Goal: Task Accomplishment & Management: Complete application form

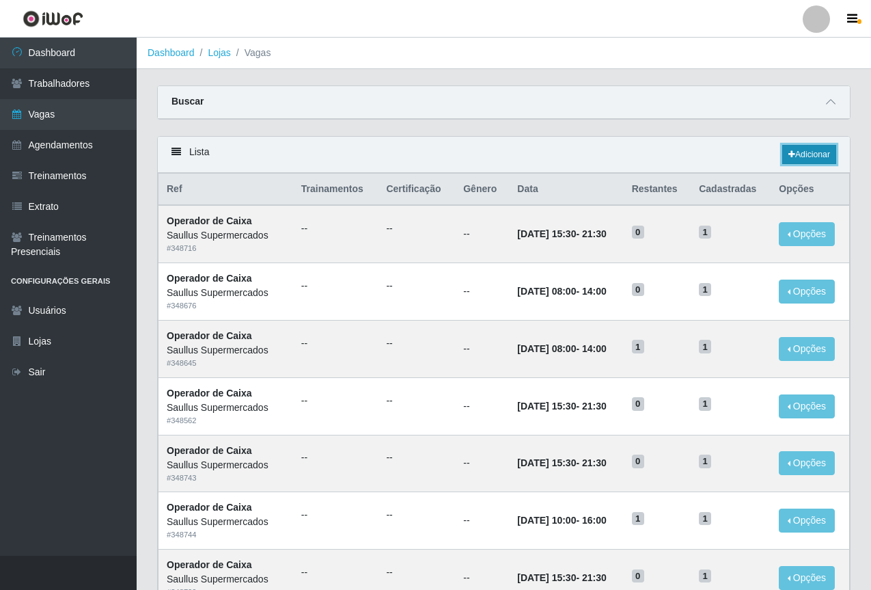
click at [811, 148] on link "Adicionar" at bounding box center [810, 154] width 54 height 19
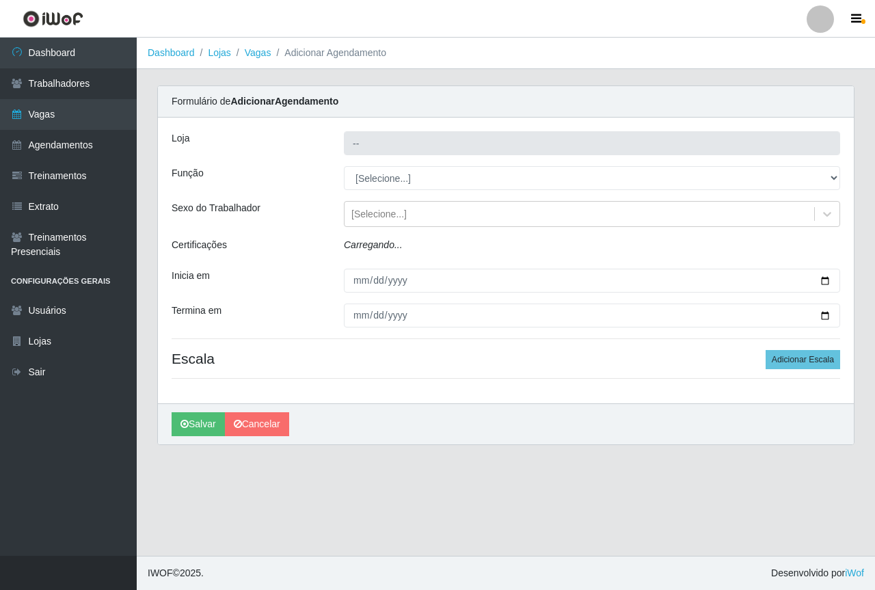
type input "Saullus Supermercados"
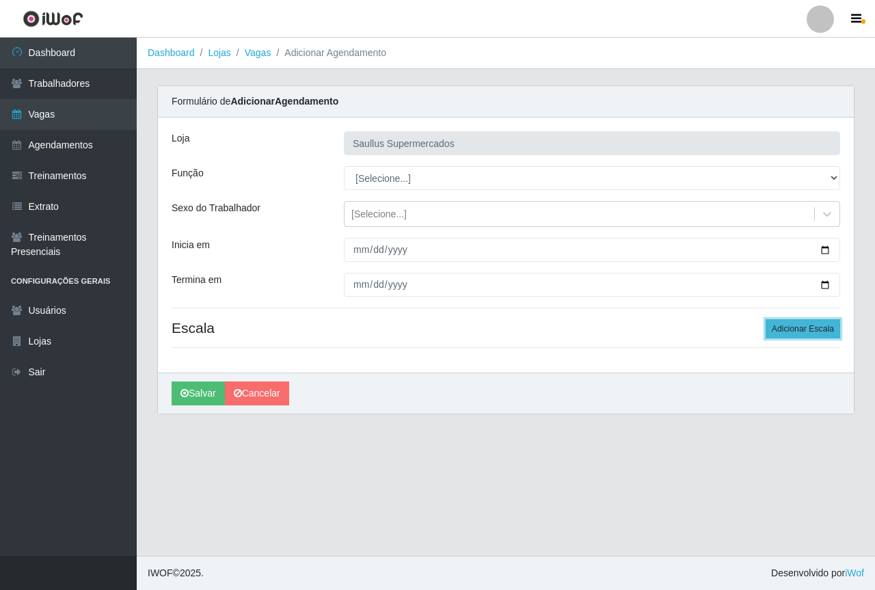
click at [798, 330] on button "Adicionar Escala" at bounding box center [802, 328] width 74 height 19
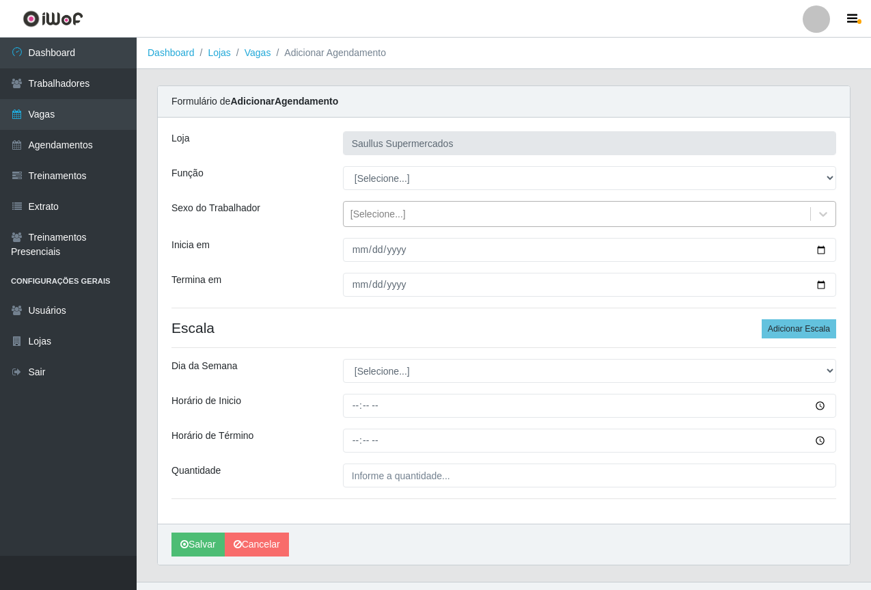
click at [362, 214] on div "[Selecione...]" at bounding box center [378, 214] width 55 height 14
drag, startPoint x: 321, startPoint y: 266, endPoint x: 362, endPoint y: 191, distance: 85.0
click at [321, 264] on div "[PERSON_NAME] Supermercados Função [Selecione...] ASG ASG + ASG ++ Balconista d…" at bounding box center [504, 321] width 692 height 406
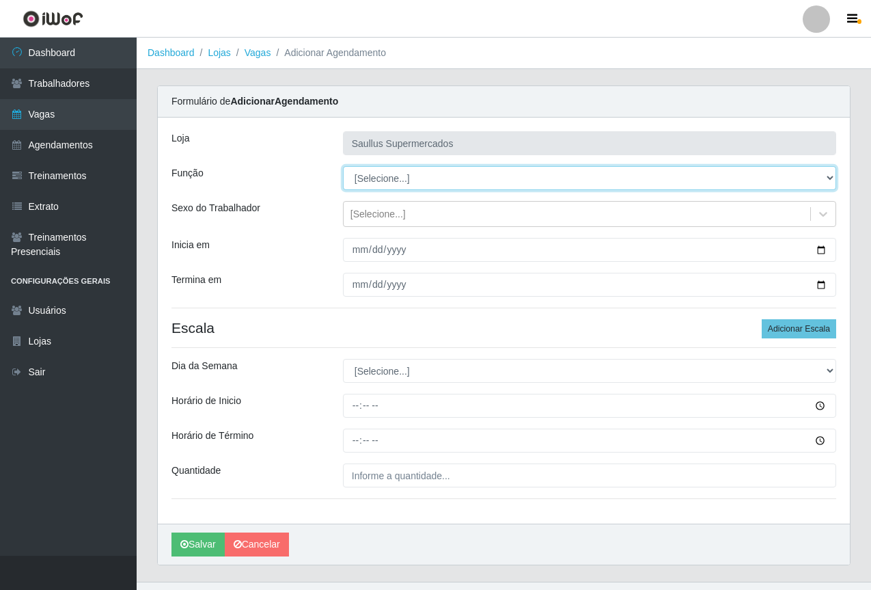
click at [362, 184] on select "[Selecione...] ASG ASG + ASG ++ Balconista de Açougue Balconista de Açougue + B…" at bounding box center [589, 178] width 493 height 24
select select "73"
click at [343, 166] on select "[Selecione...] ASG ASG + ASG ++ Balconista de Açougue Balconista de Açougue + B…" at bounding box center [589, 178] width 493 height 24
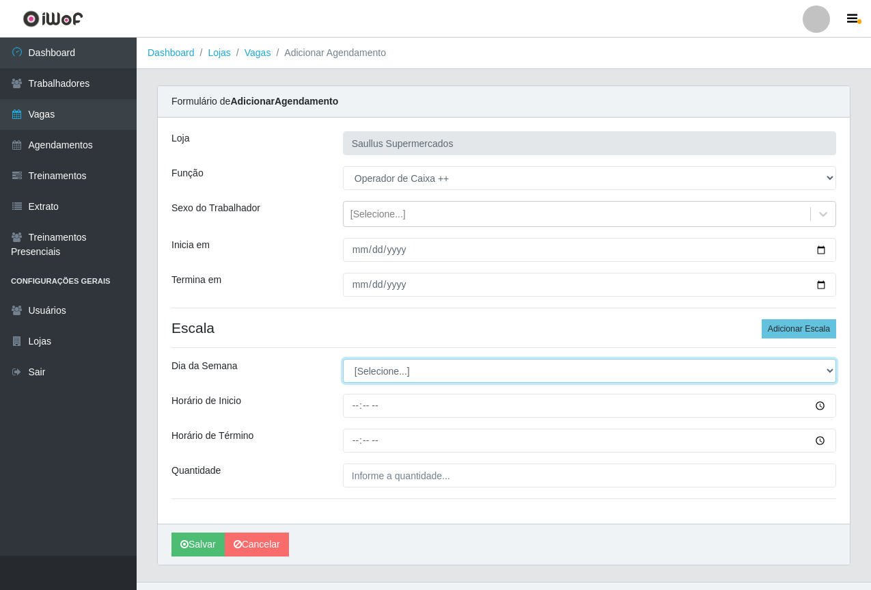
click at [377, 365] on select "[Selecione...] Segunda Terça Quarta Quinta Sexta Sábado Domingo" at bounding box center [589, 371] width 493 height 24
select select "0"
click at [343, 359] on select "[Selecione...] Segunda Terça Quarta Quinta Sexta Sábado Domingo" at bounding box center [589, 371] width 493 height 24
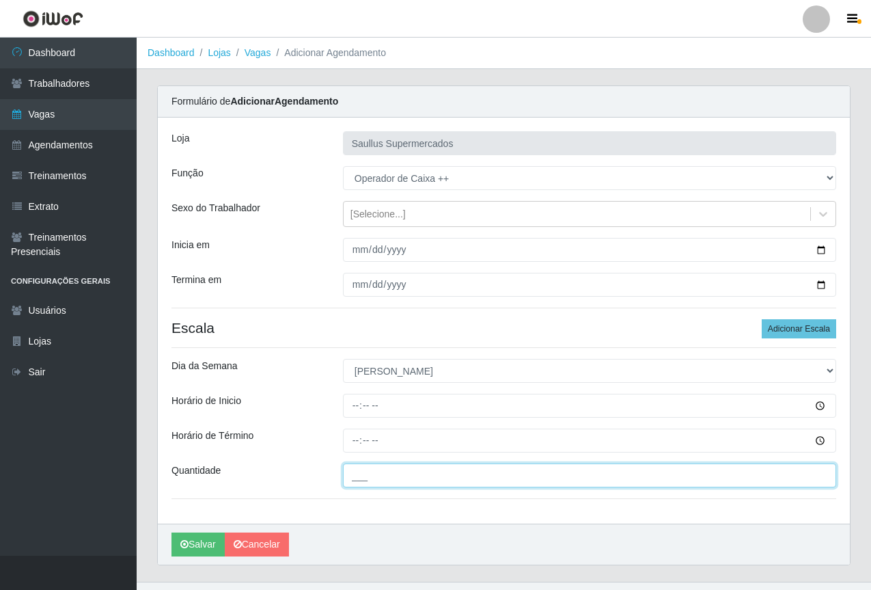
drag, startPoint x: 364, startPoint y: 478, endPoint x: 405, endPoint y: 503, distance: 48.8
click at [364, 478] on input "___" at bounding box center [589, 475] width 493 height 24
type input "1__"
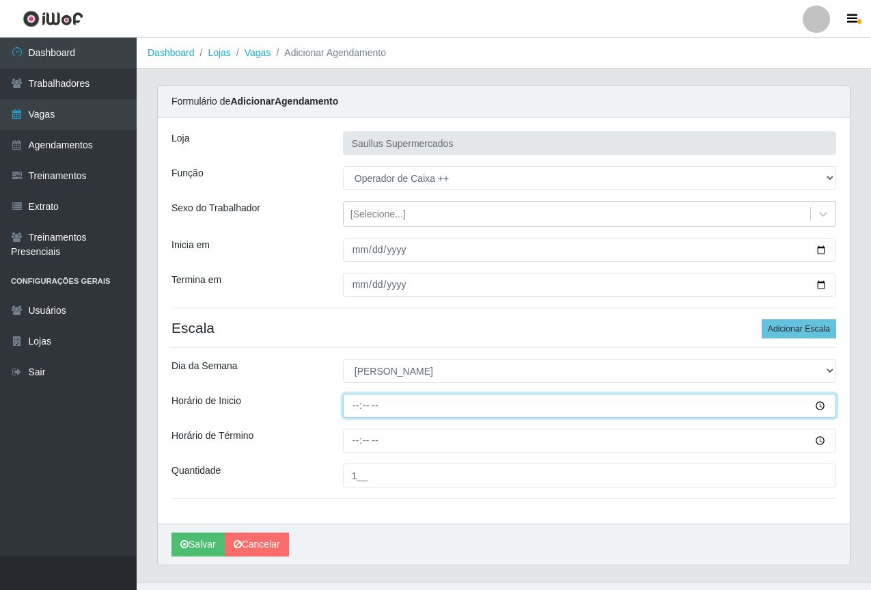
click at [353, 408] on input "Horário de Inicio" at bounding box center [589, 406] width 493 height 24
type input "07:02"
type input "07:00"
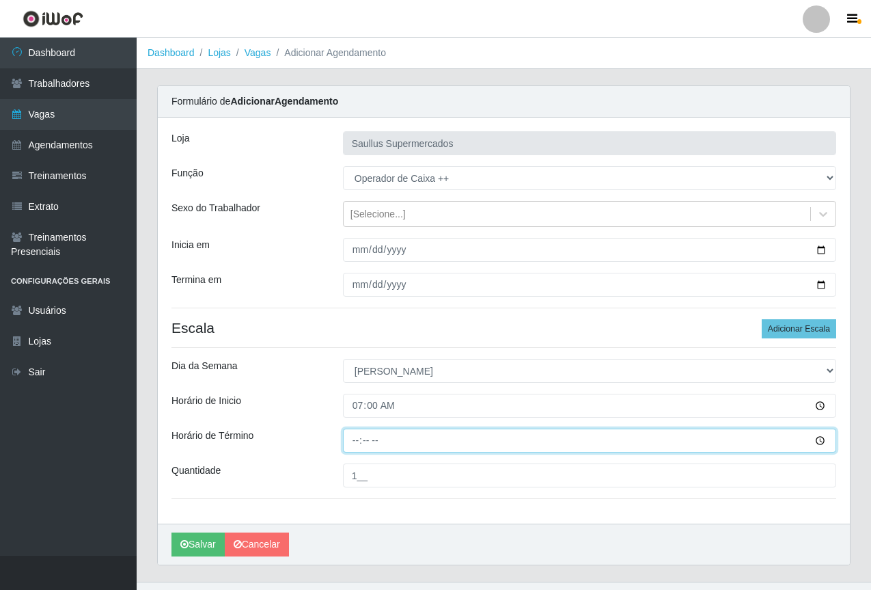
click at [349, 448] on input "Horário de Término" at bounding box center [589, 441] width 493 height 24
type input "13:00"
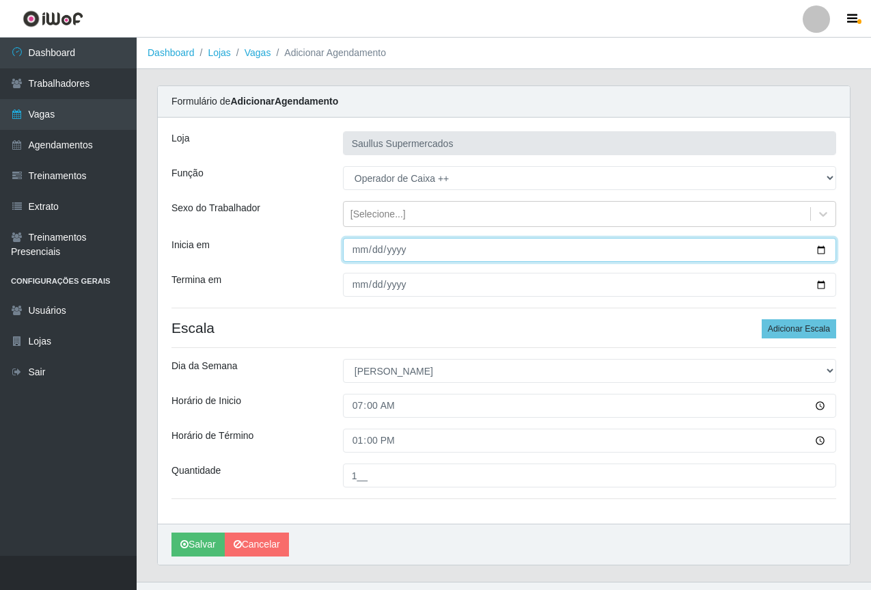
click at [355, 254] on input "Inicia em" at bounding box center [589, 250] width 493 height 24
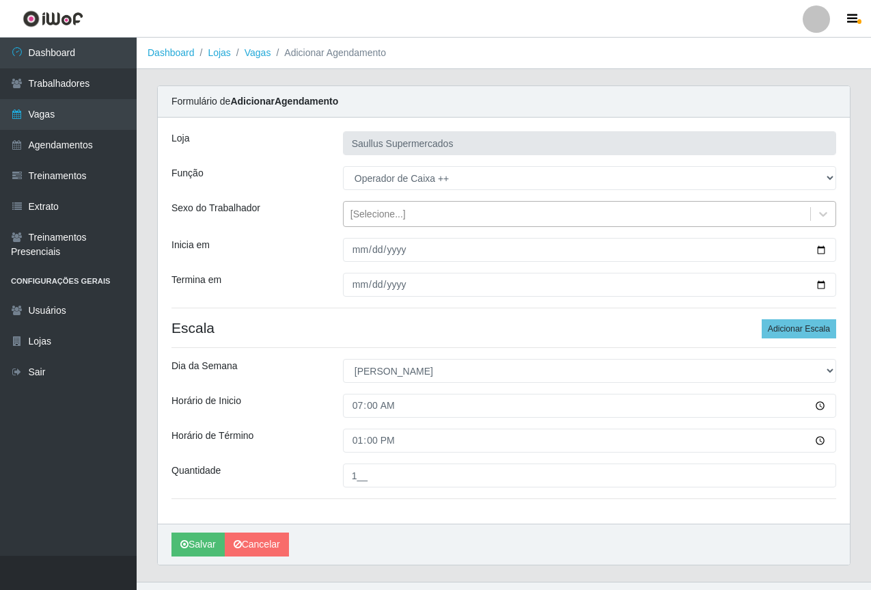
click at [362, 213] on div "[Selecione...]" at bounding box center [378, 214] width 55 height 14
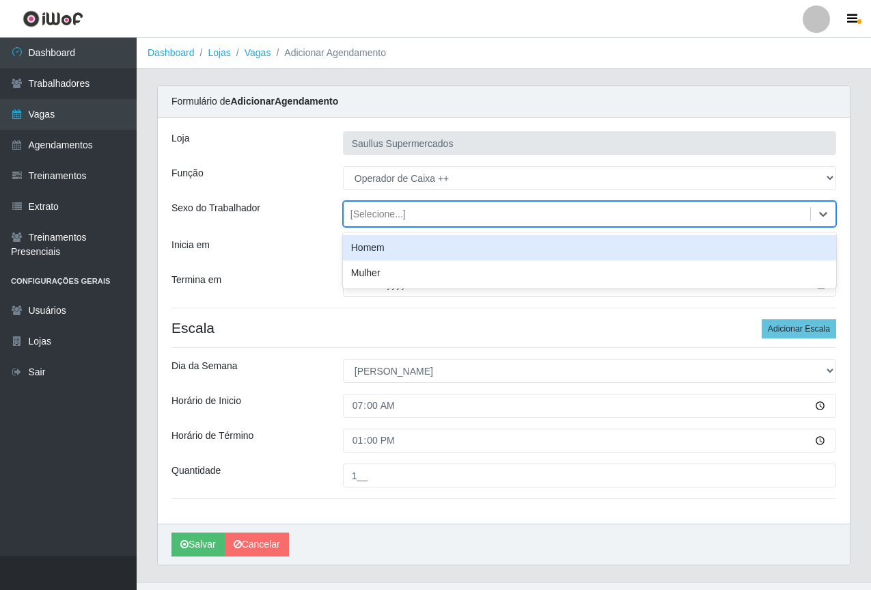
click at [320, 262] on div "[PERSON_NAME] Supermercados Função [Selecione...] ASG ASG + ASG ++ Balconista d…" at bounding box center [504, 321] width 692 height 406
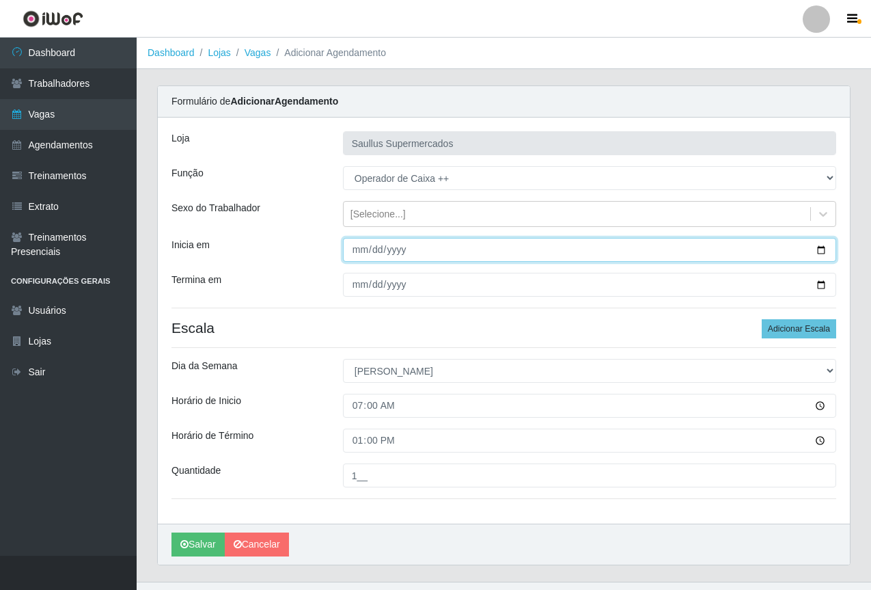
click at [354, 257] on input "Inicia em" at bounding box center [589, 250] width 493 height 24
type input "[DATE]"
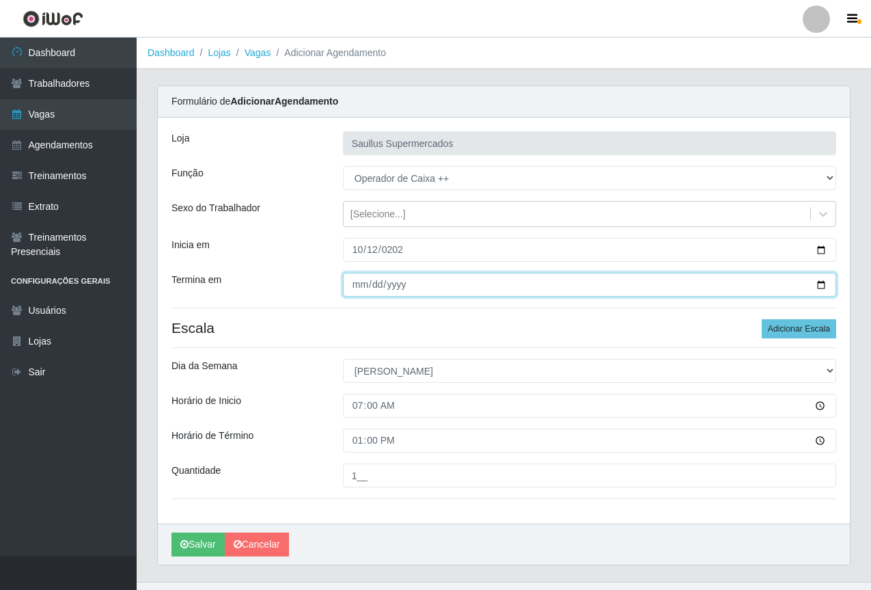
click at [355, 288] on input "Termina em" at bounding box center [589, 285] width 493 height 24
type input "[DATE]"
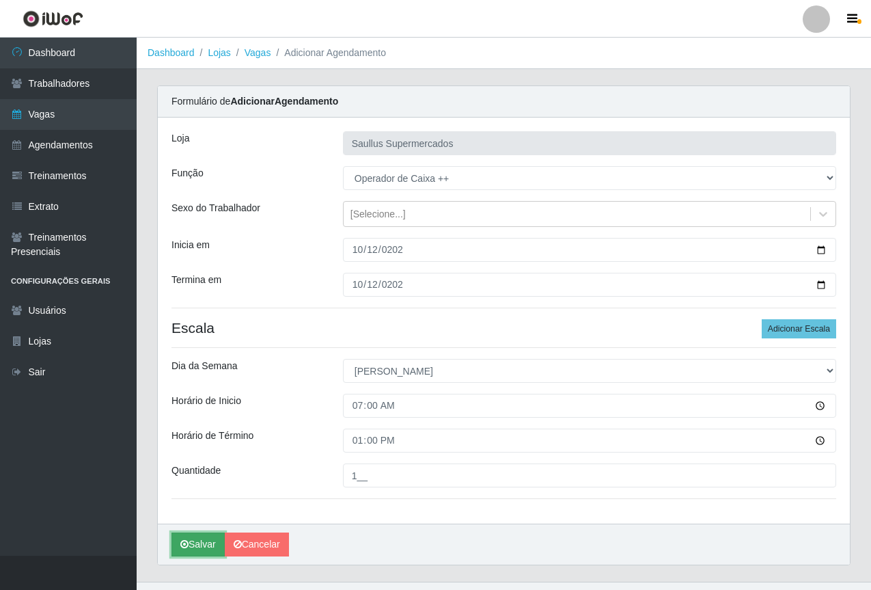
click at [205, 545] on button "Salvar" at bounding box center [198, 544] width 53 height 24
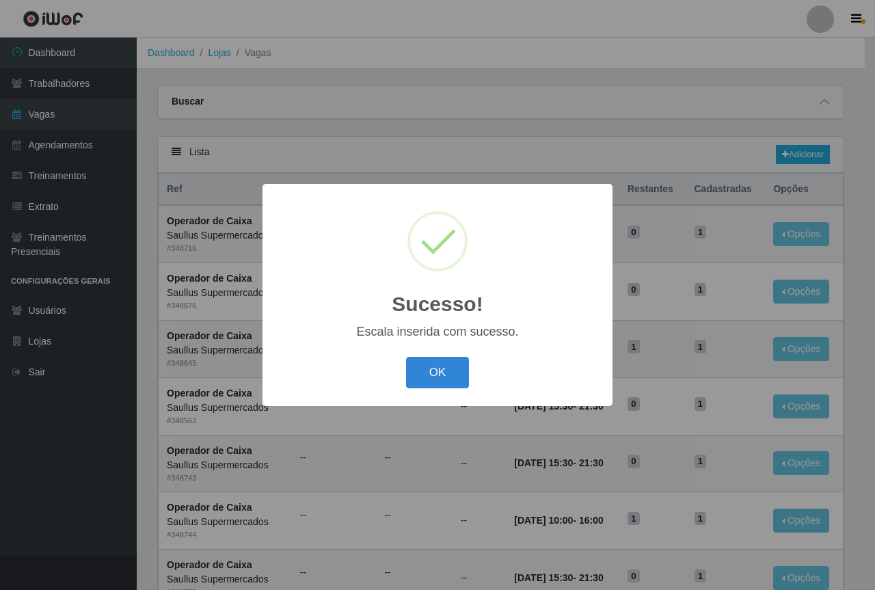
drag, startPoint x: 416, startPoint y: 383, endPoint x: 549, endPoint y: 328, distance: 144.7
click at [417, 383] on button "OK" at bounding box center [438, 373] width 64 height 32
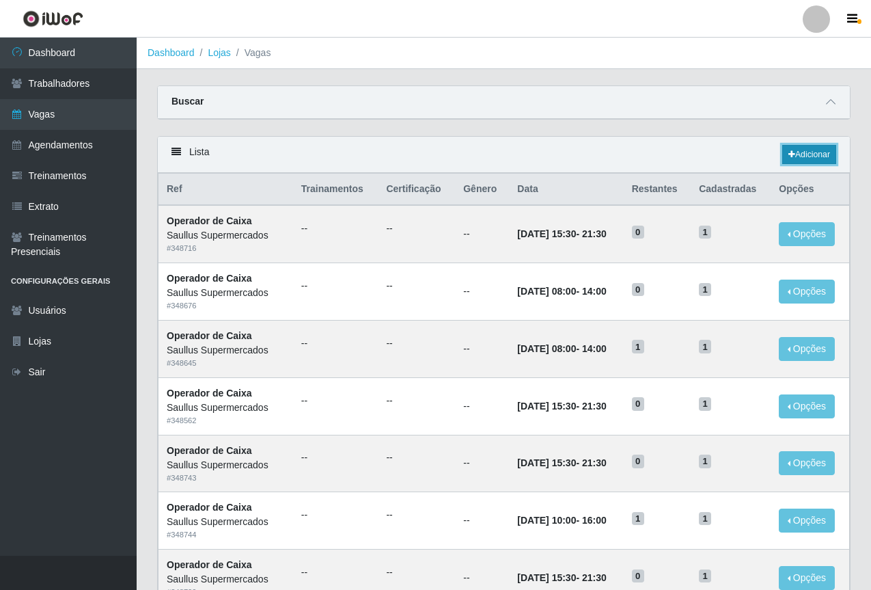
click at [813, 154] on link "Adicionar" at bounding box center [810, 154] width 54 height 19
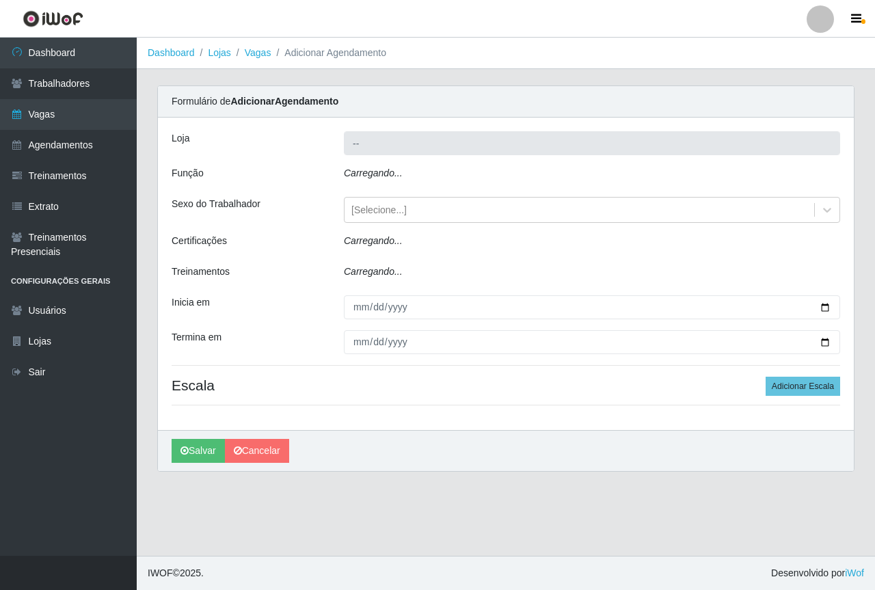
type input "Saullus Supermercados"
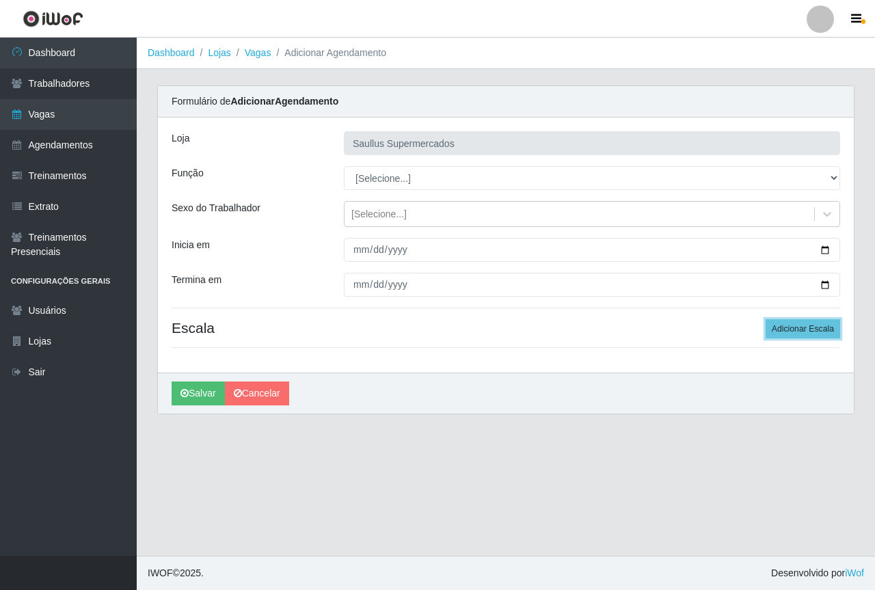
drag, startPoint x: 792, startPoint y: 322, endPoint x: 518, endPoint y: 355, distance: 276.0
click at [792, 321] on button "Adicionar Escala" at bounding box center [802, 328] width 74 height 19
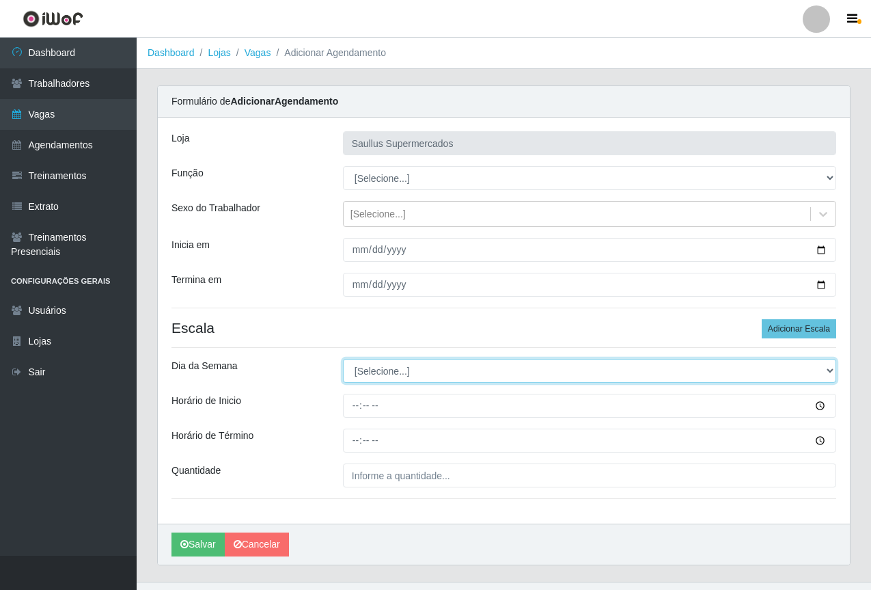
click at [395, 371] on select "[Selecione...] Segunda Terça Quarta Quinta Sexta Sábado Domingo" at bounding box center [589, 371] width 493 height 24
select select "0"
click at [343, 359] on select "[Selecione...] Segunda Terça Quarta Quinta Sexta Sábado Domingo" at bounding box center [589, 371] width 493 height 24
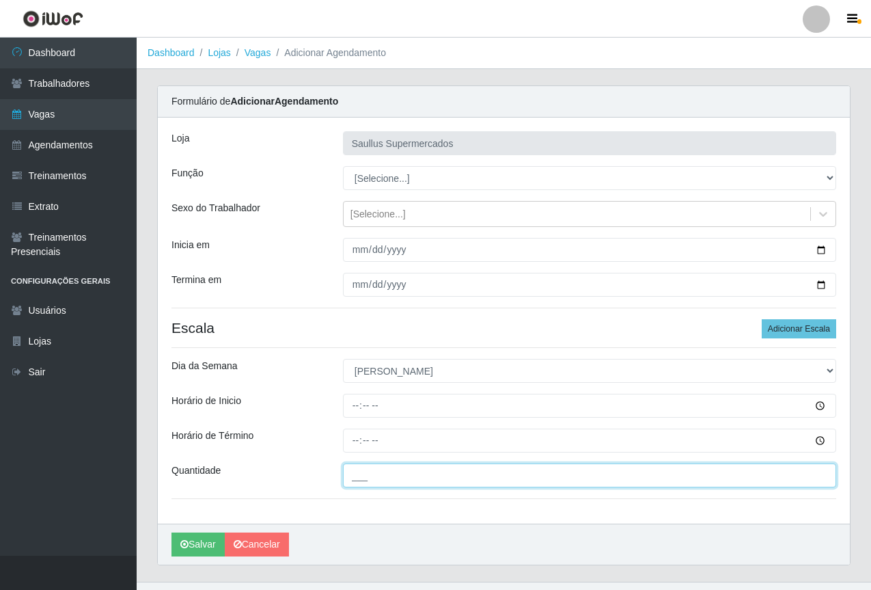
click at [377, 478] on input "___" at bounding box center [589, 475] width 493 height 24
type input "1__"
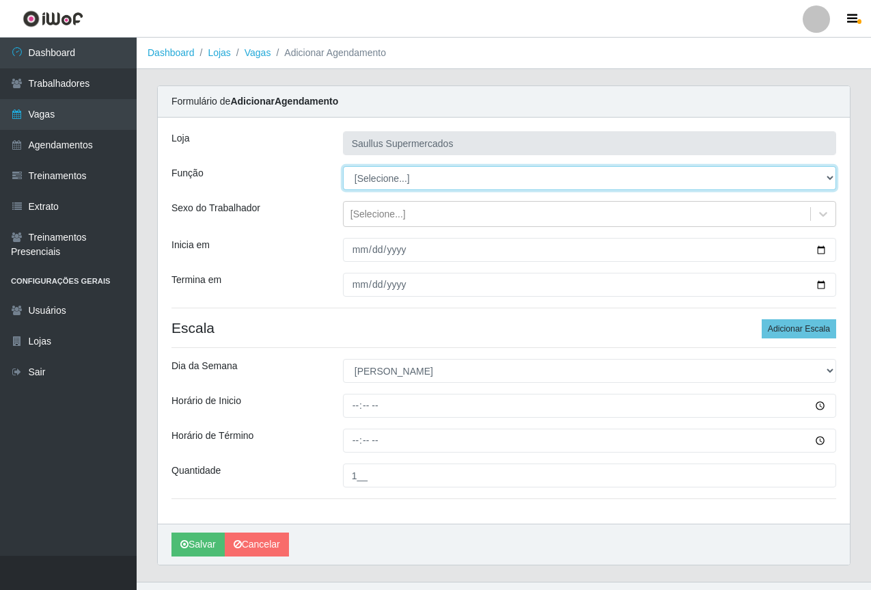
click at [385, 179] on select "[Selecione...] ASG ASG + ASG ++ Balconista de Açougue Balconista de Açougue + B…" at bounding box center [589, 178] width 493 height 24
select select "70"
click at [343, 166] on select "[Selecione...] ASG ASG + ASG ++ Balconista de Açougue Balconista de Açougue + B…" at bounding box center [589, 178] width 493 height 24
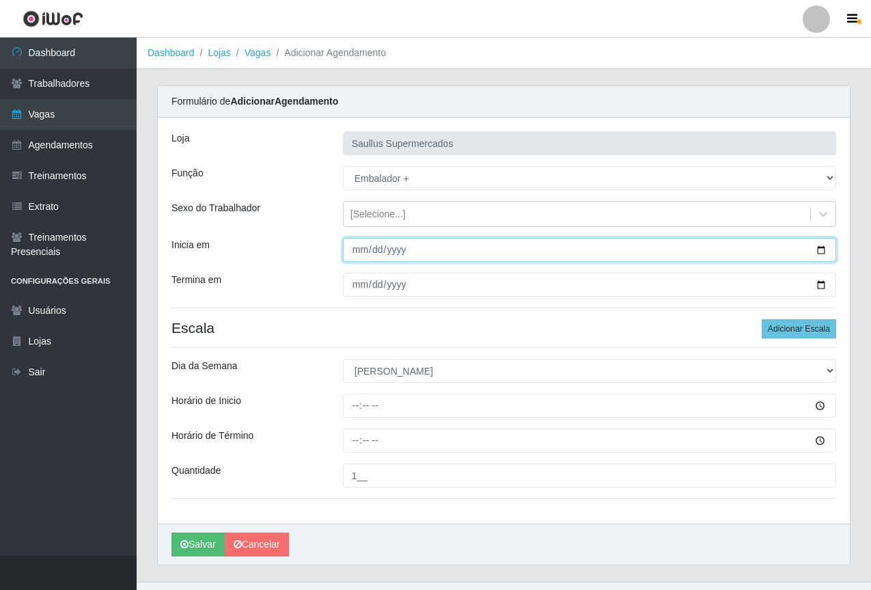
click at [361, 249] on input "Inicia em" at bounding box center [589, 250] width 493 height 24
type input "[DATE]"
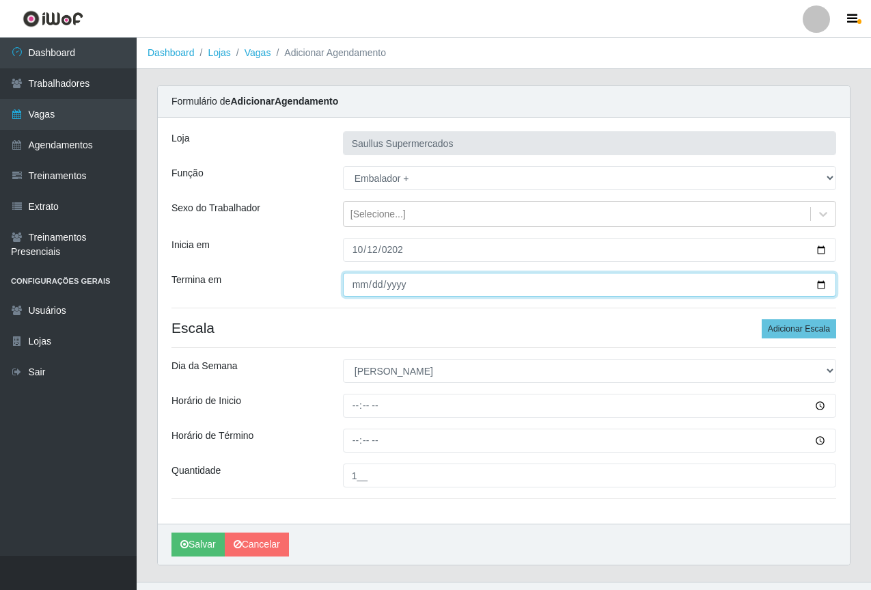
click at [358, 290] on input "Termina em" at bounding box center [589, 285] width 493 height 24
type input "[DATE]"
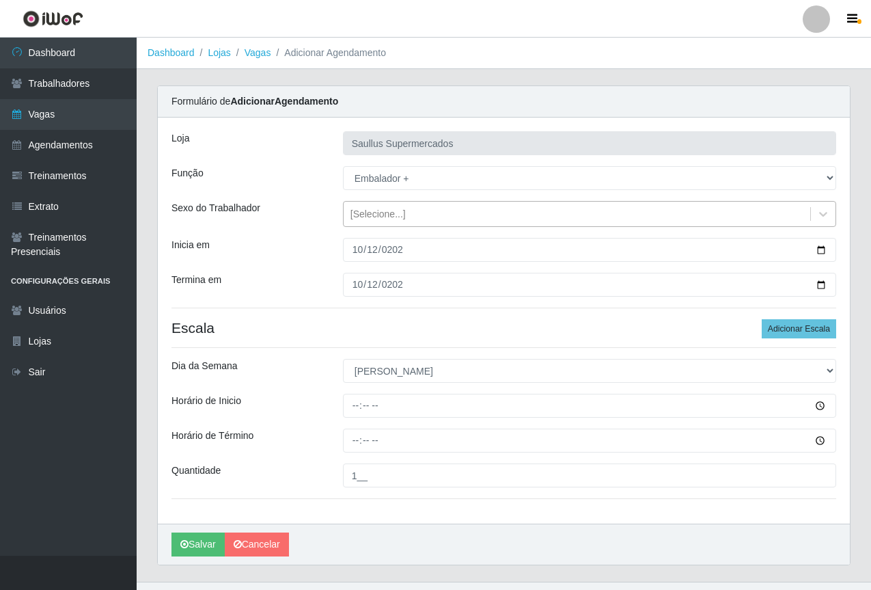
click at [439, 208] on div "[Selecione...]" at bounding box center [577, 214] width 467 height 23
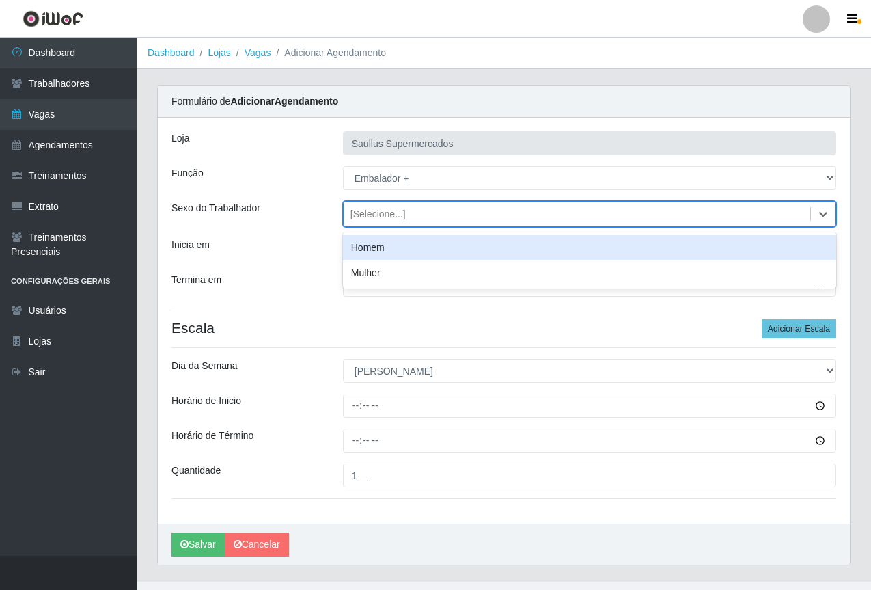
click at [314, 271] on div "[PERSON_NAME] Supermercados Função [Selecione...] ASG ASG + ASG ++ Balconista d…" at bounding box center [504, 321] width 692 height 406
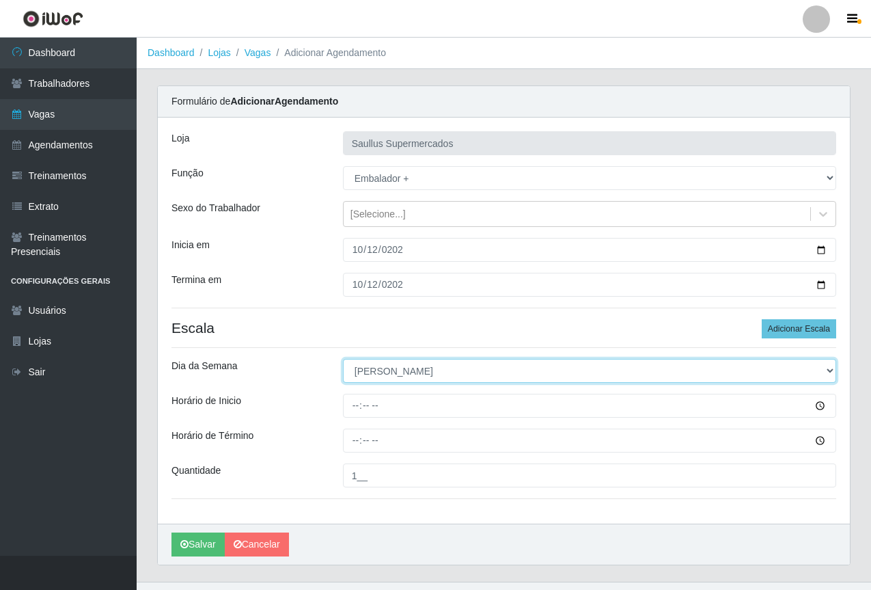
click at [367, 375] on select "[Selecione...] Segunda Terça Quarta Quinta Sexta Sábado Domingo" at bounding box center [589, 371] width 493 height 24
click at [343, 359] on select "[Selecione...] Segunda Terça Quarta Quinta Sexta Sábado Domingo" at bounding box center [589, 371] width 493 height 24
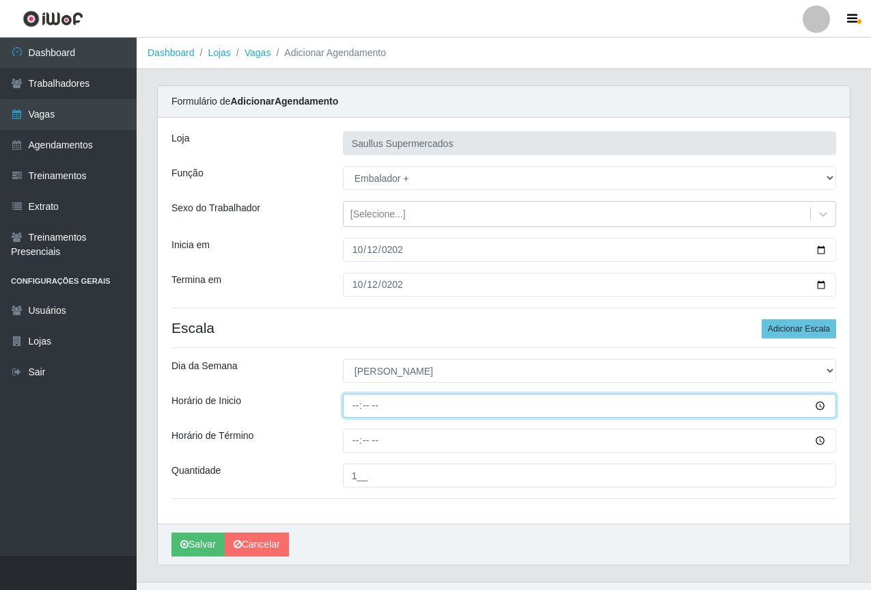
click at [351, 413] on input "Horário de Inicio" at bounding box center [589, 406] width 493 height 24
type input "07:00"
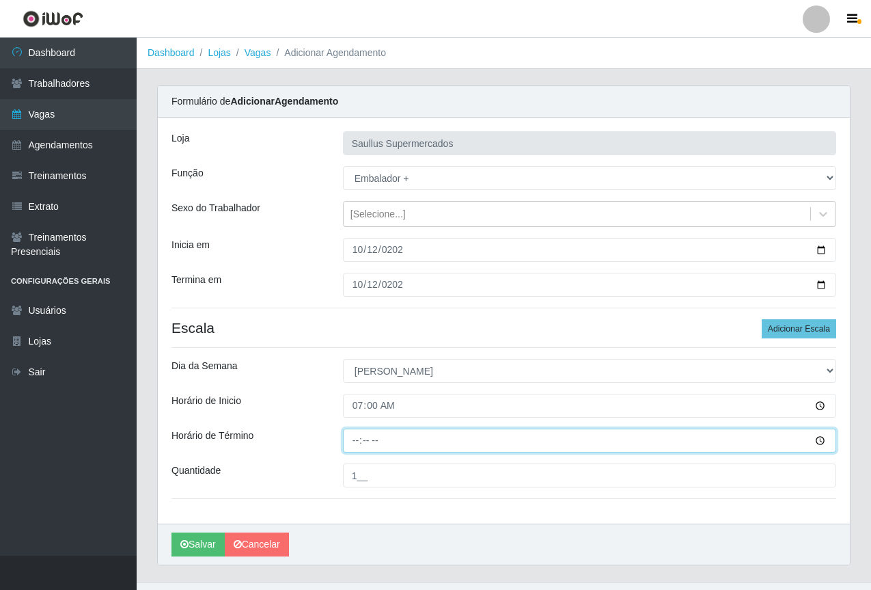
click at [358, 452] on input "Horário de Término" at bounding box center [589, 441] width 493 height 24
type input "13:00"
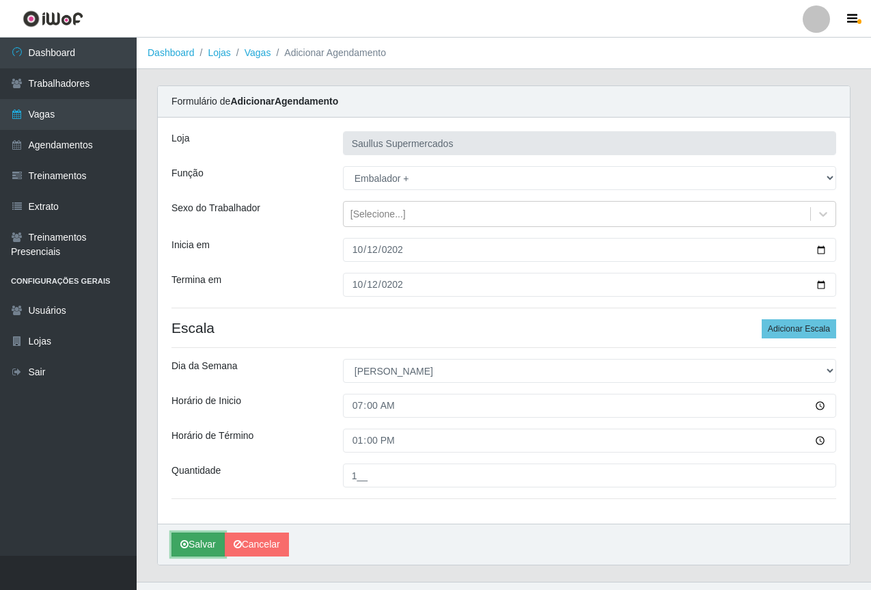
click at [198, 541] on button "Salvar" at bounding box center [198, 544] width 53 height 24
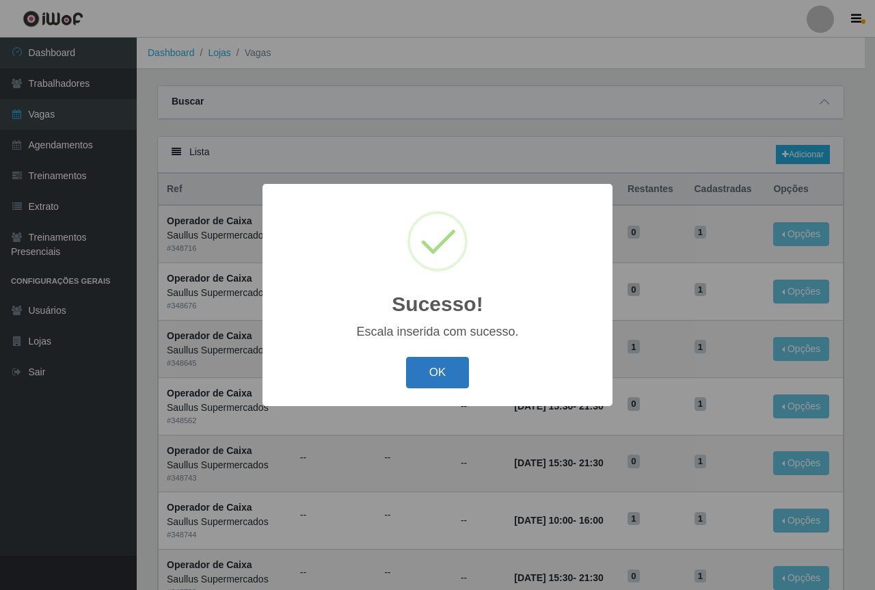
click at [437, 378] on button "OK" at bounding box center [438, 373] width 64 height 32
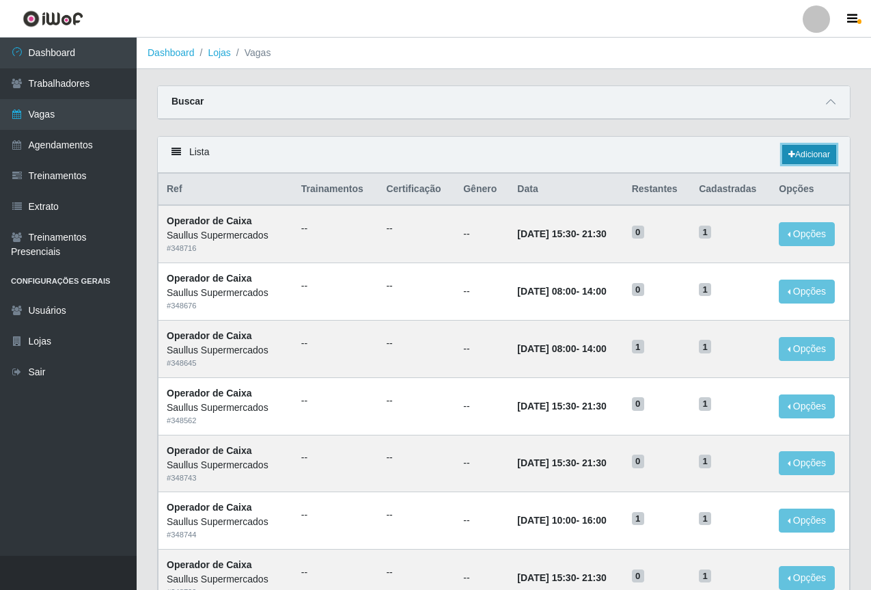
click at [791, 159] on icon at bounding box center [792, 154] width 7 height 8
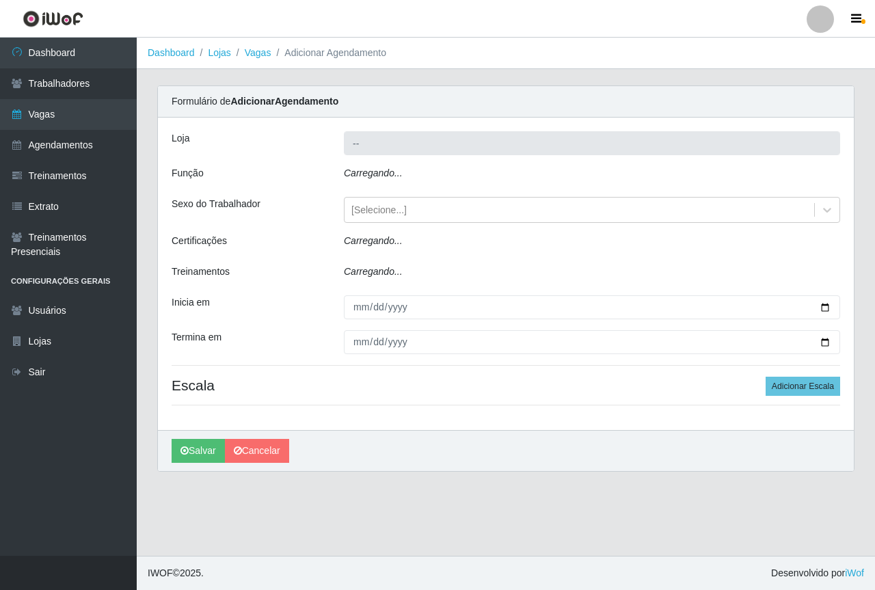
type input "Saullus Supermercados"
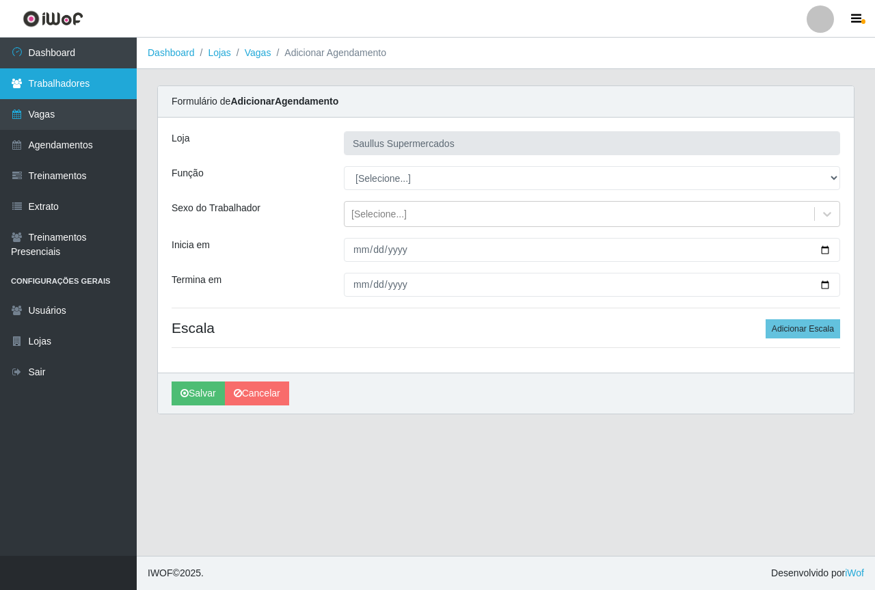
click at [87, 92] on link "Trabalhadores" at bounding box center [68, 83] width 137 height 31
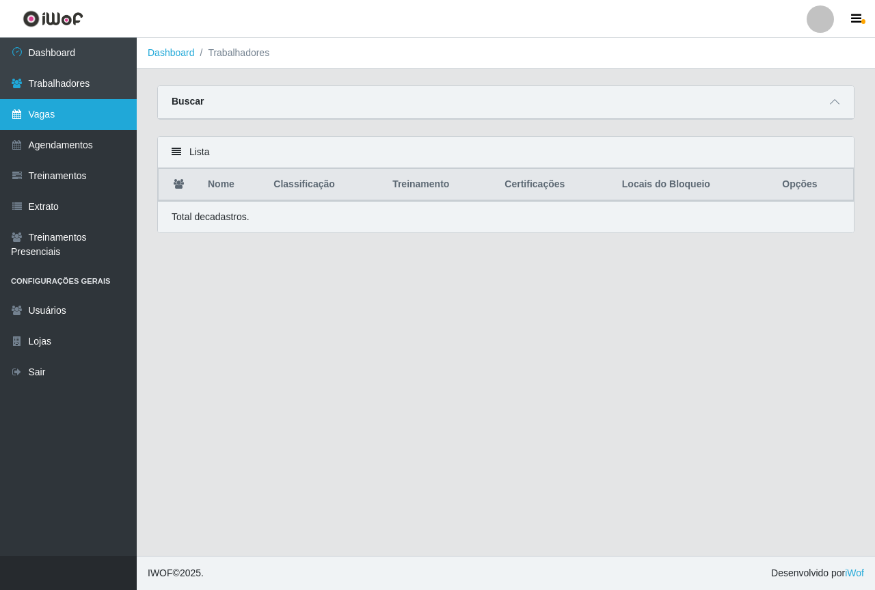
drag, startPoint x: 73, startPoint y: 113, endPoint x: 68, endPoint y: 122, distance: 10.1
click at [72, 111] on link "Vagas" at bounding box center [68, 114] width 137 height 31
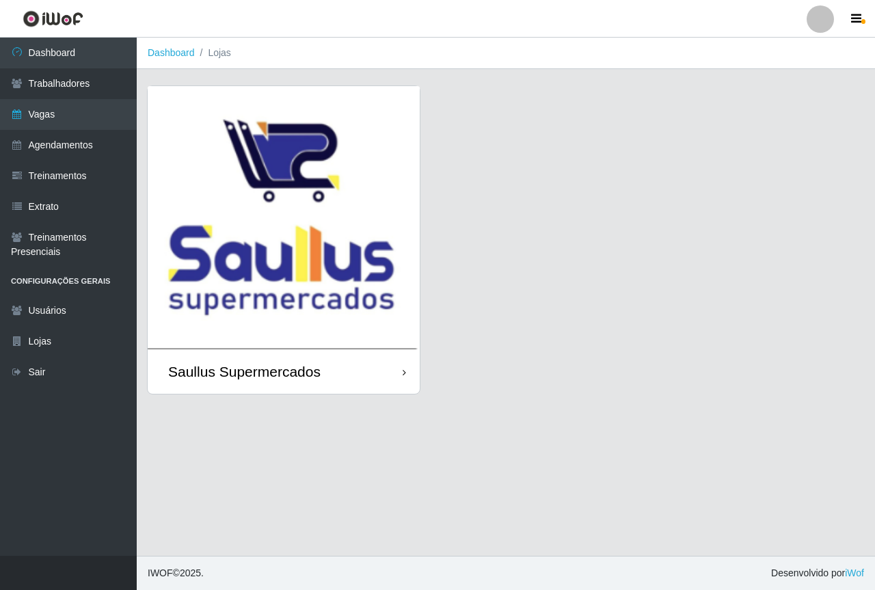
click at [310, 195] on img at bounding box center [284, 217] width 272 height 263
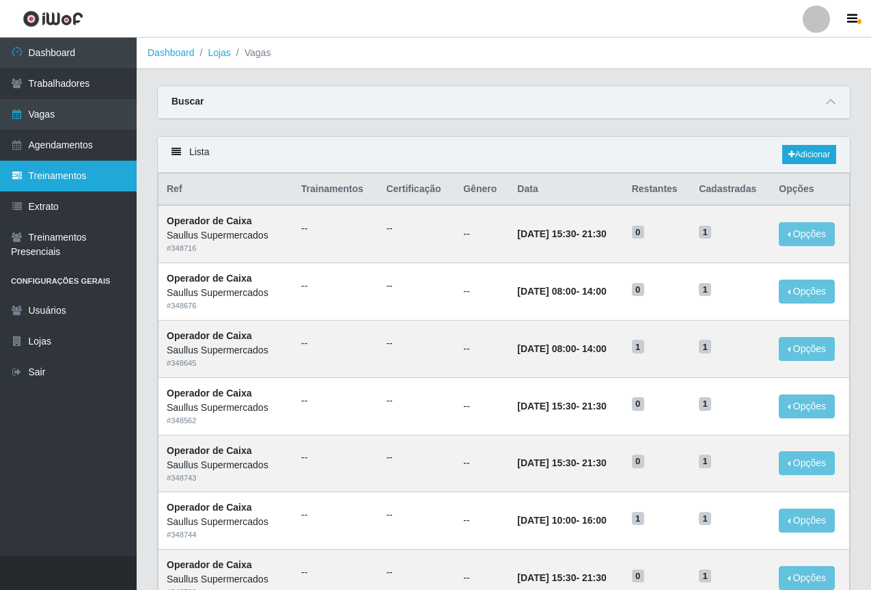
click at [39, 185] on link "Treinamentos" at bounding box center [68, 176] width 137 height 31
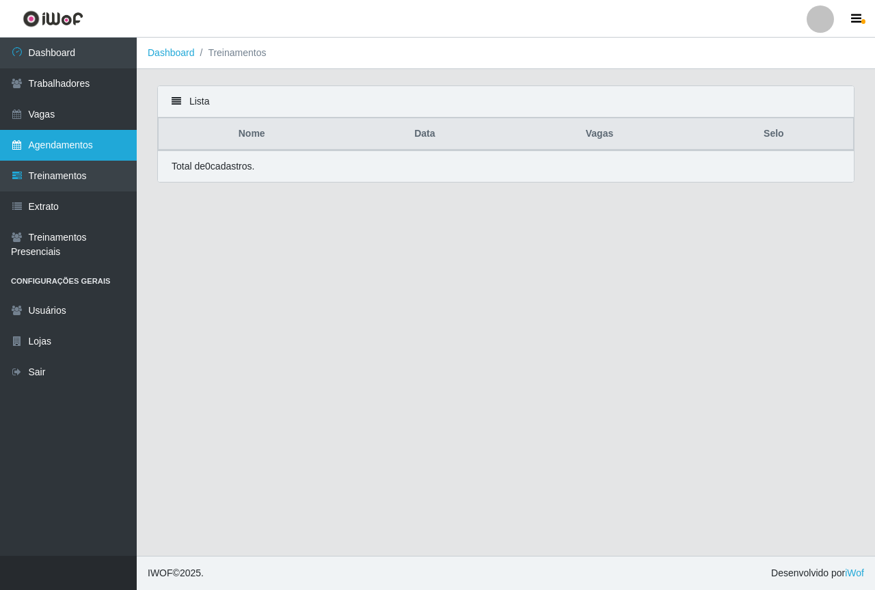
click at [68, 149] on link "Agendamentos" at bounding box center [68, 145] width 137 height 31
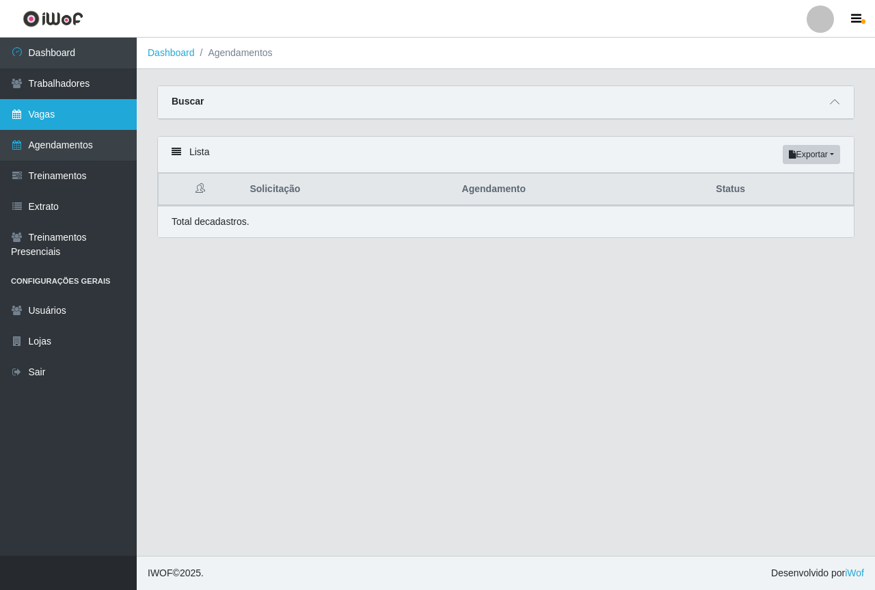
click at [100, 118] on link "Vagas" at bounding box center [68, 114] width 137 height 31
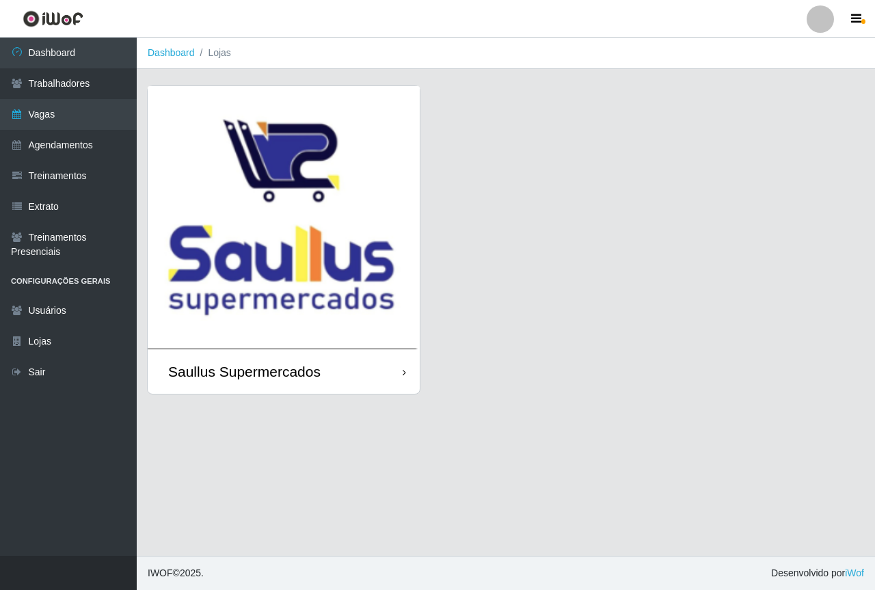
click at [329, 210] on img at bounding box center [284, 217] width 272 height 263
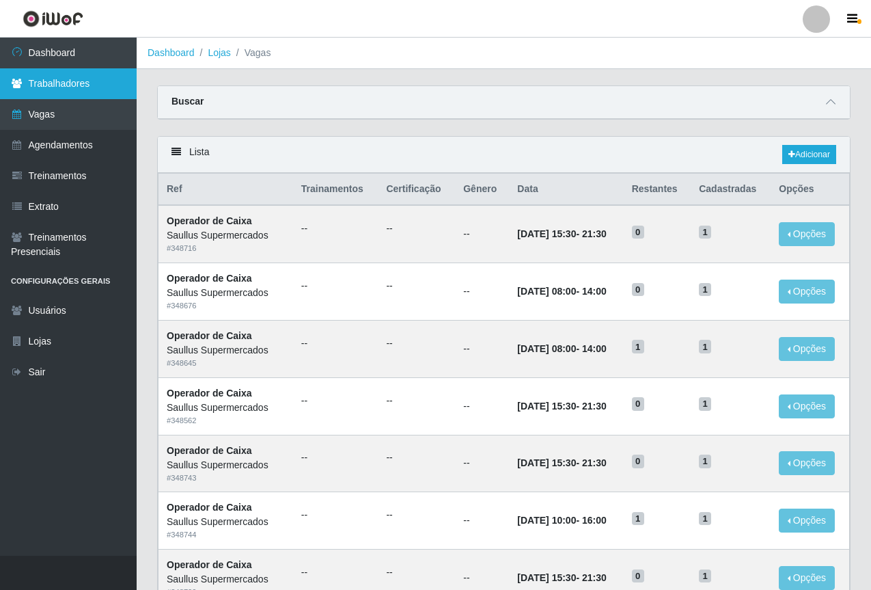
click at [84, 83] on link "Trabalhadores" at bounding box center [68, 83] width 137 height 31
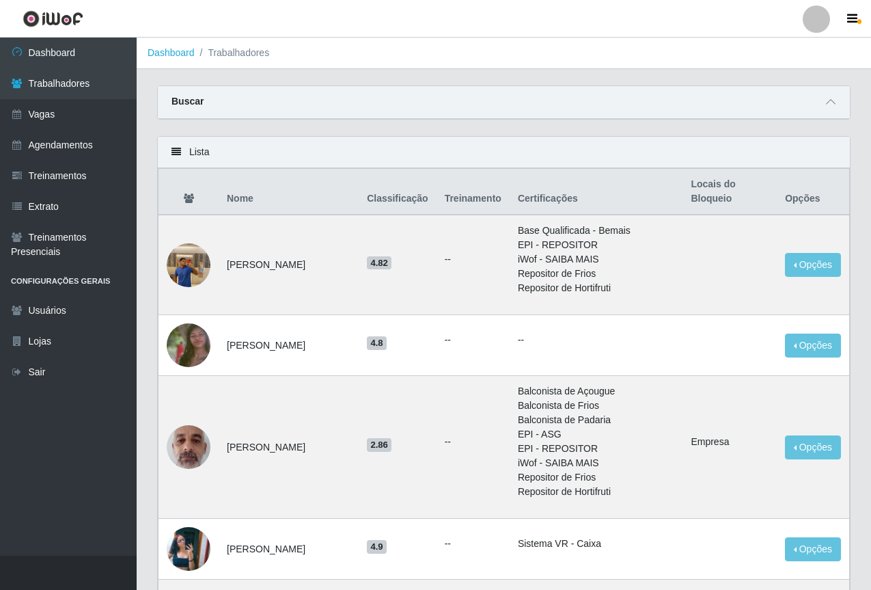
click at [186, 100] on strong "Buscar" at bounding box center [188, 101] width 32 height 11
click at [830, 109] on span at bounding box center [831, 102] width 16 height 16
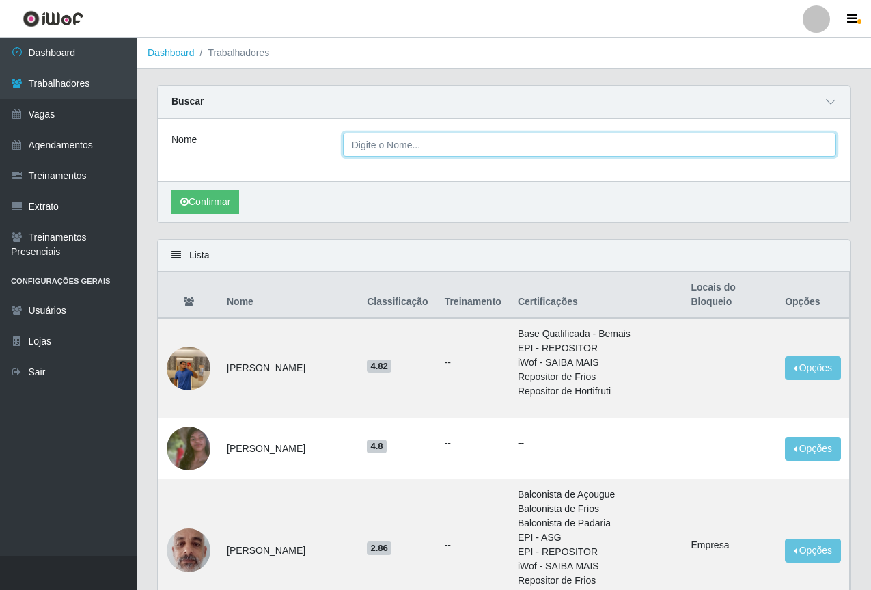
click at [426, 144] on input "Nome" at bounding box center [589, 145] width 493 height 24
type input "[PERSON_NAME]"
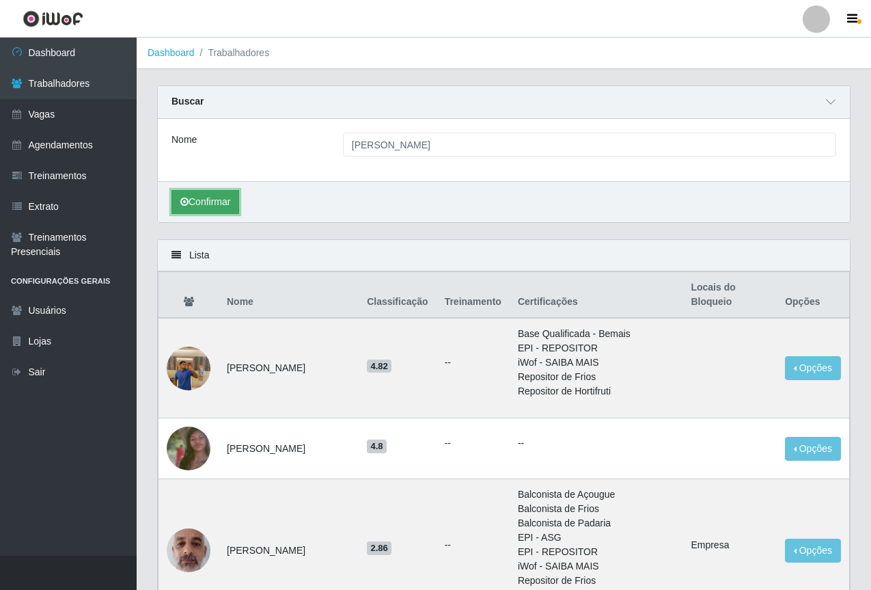
click at [202, 201] on button "Confirmar" at bounding box center [206, 202] width 68 height 24
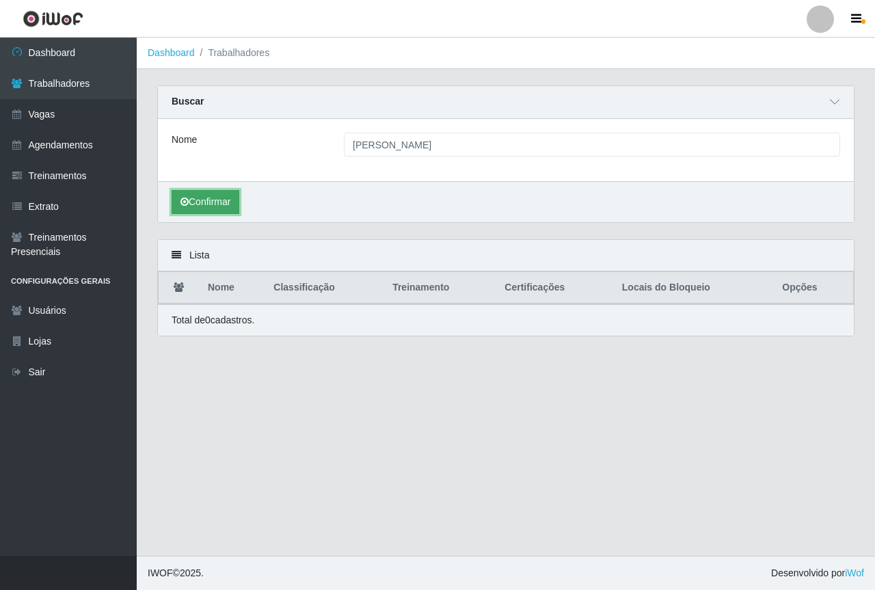
drag, startPoint x: 223, startPoint y: 204, endPoint x: 231, endPoint y: 204, distance: 8.2
click at [223, 204] on button "Confirmar" at bounding box center [206, 202] width 68 height 24
click at [226, 202] on button "Confirmar" at bounding box center [206, 202] width 68 height 24
click at [201, 209] on button "Confirmar" at bounding box center [206, 202] width 68 height 24
click at [200, 204] on button "Confirmar" at bounding box center [206, 202] width 68 height 24
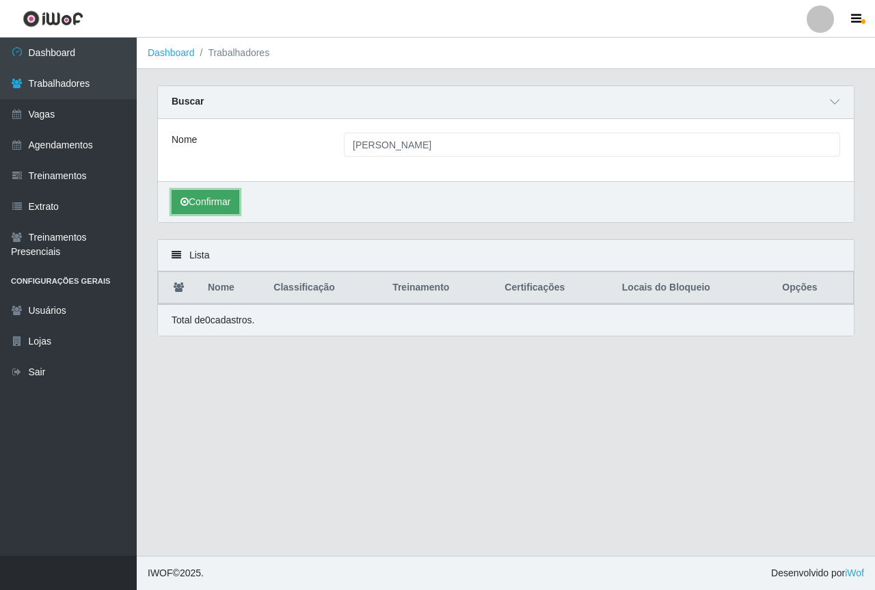
click at [208, 209] on button "Confirmar" at bounding box center [206, 202] width 68 height 24
click at [206, 206] on button "Confirmar" at bounding box center [206, 202] width 68 height 24
click at [202, 193] on button "Confirmar" at bounding box center [206, 202] width 68 height 24
click at [525, 505] on main "Dashboard Trabalhadores Carregando... Buscar Nome [PERSON_NAME] Confirmar Lista…" at bounding box center [506, 297] width 738 height 518
drag, startPoint x: 586, startPoint y: 446, endPoint x: 590, endPoint y: 432, distance: 14.9
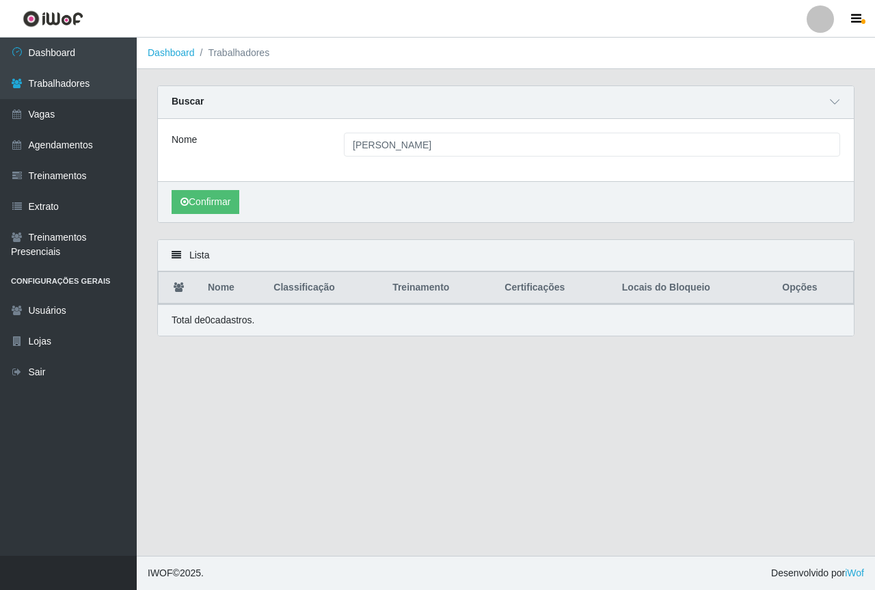
click at [588, 437] on main "Dashboard Trabalhadores Carregando... Buscar Nome [PERSON_NAME] Confirmar Lista…" at bounding box center [506, 297] width 738 height 518
click at [200, 201] on button "Confirmar" at bounding box center [206, 202] width 68 height 24
click at [206, 208] on button "Confirmar" at bounding box center [206, 202] width 68 height 24
